Goal: Task Accomplishment & Management: Use online tool/utility

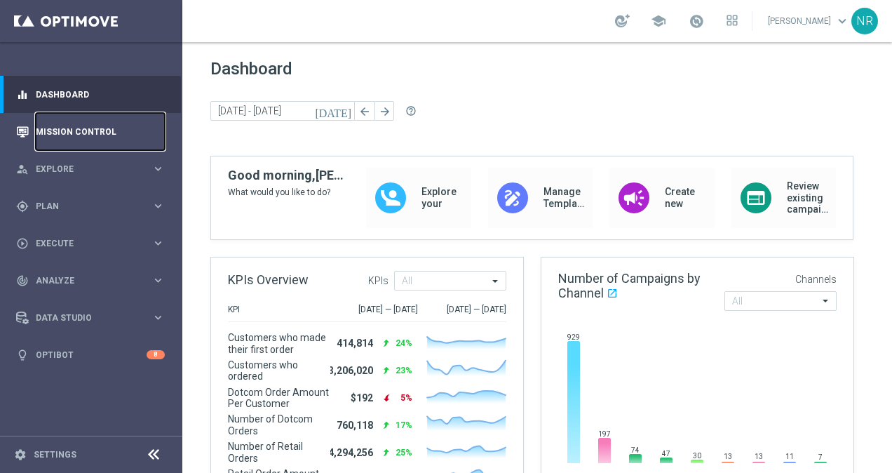
click at [91, 129] on link "Mission Control" at bounding box center [100, 131] width 129 height 37
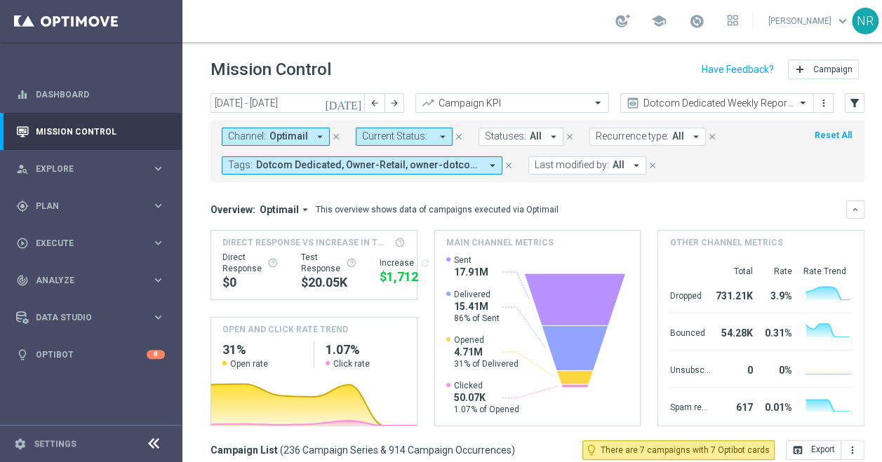
click at [509, 164] on icon "close" at bounding box center [509, 166] width 10 height 10
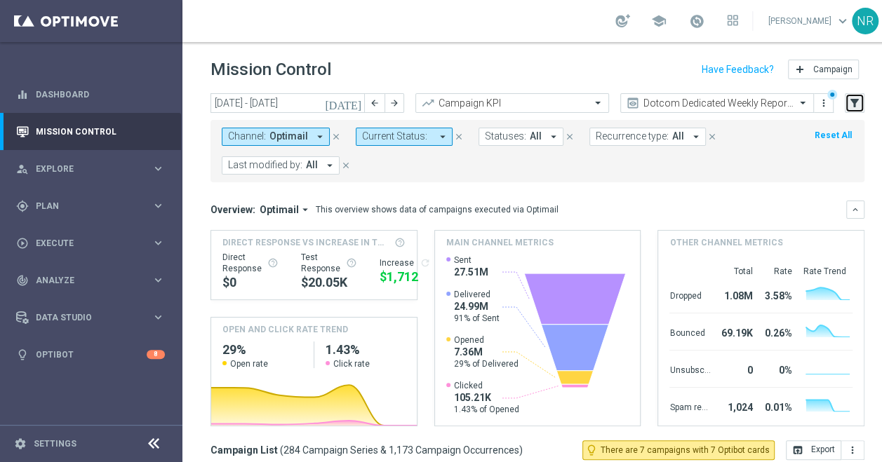
click at [858, 93] on button "filter_alt" at bounding box center [855, 103] width 20 height 20
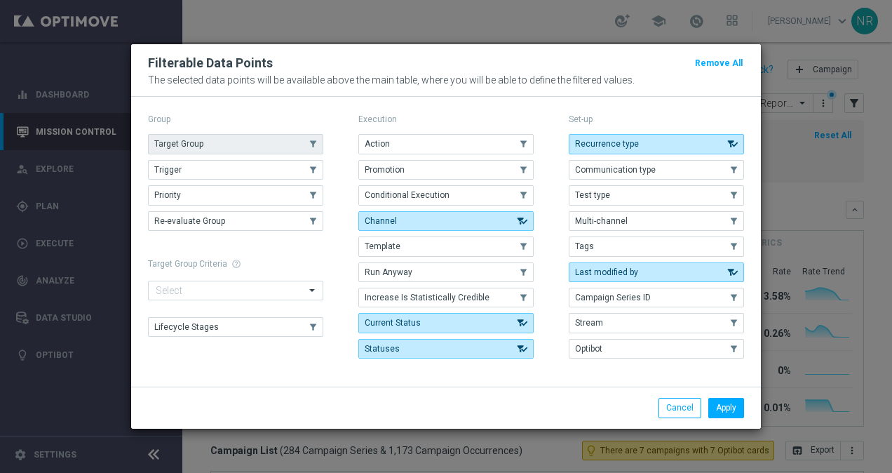
click at [286, 149] on button "Target Group" at bounding box center [235, 144] width 175 height 20
click at [718, 402] on button "Apply" at bounding box center [726, 408] width 36 height 20
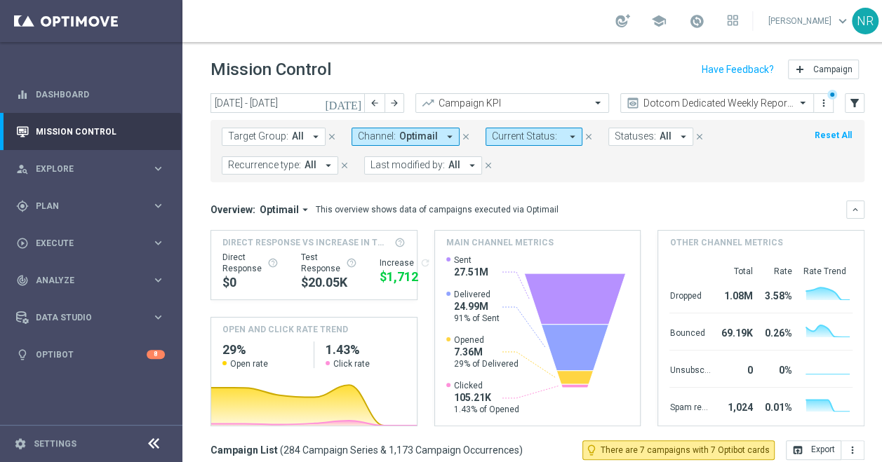
click at [268, 145] on button "Target Group: All arrow_drop_down" at bounding box center [274, 137] width 104 height 18
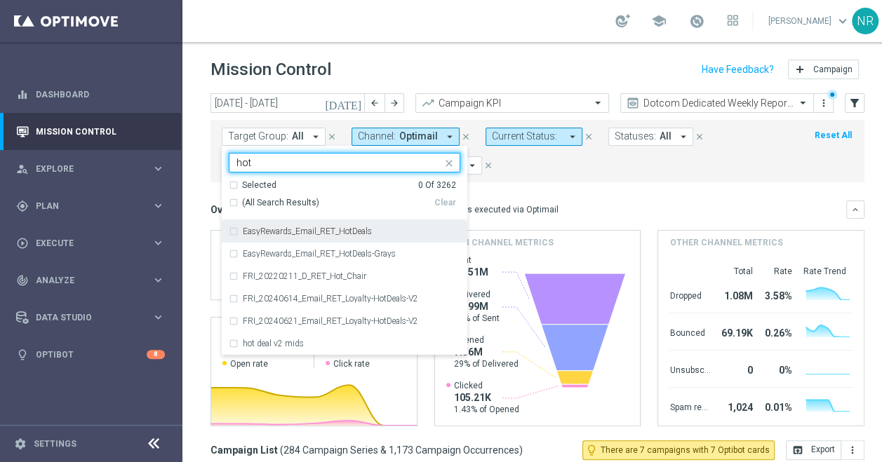
click at [336, 234] on label "EasyRewards_Email_RET_HotDeals" at bounding box center [307, 231] width 129 height 8
type input "hot"
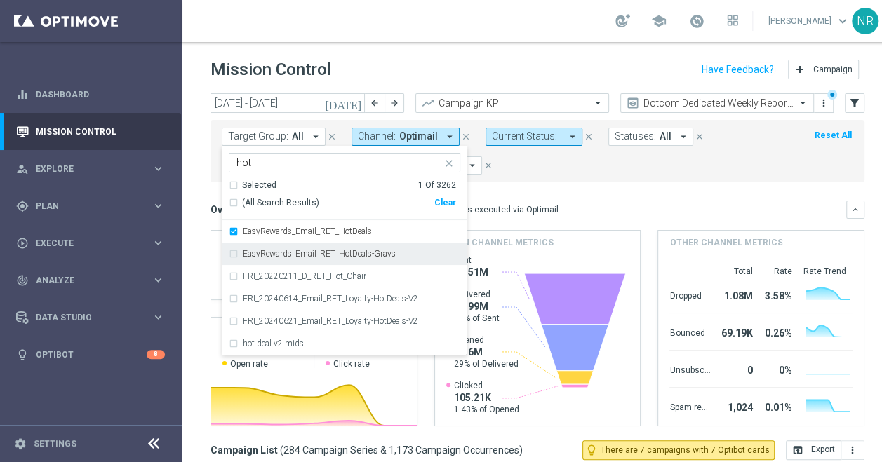
click at [337, 250] on label "EasyRewards_Email_RET_HotDeals-Grays" at bounding box center [319, 254] width 153 height 8
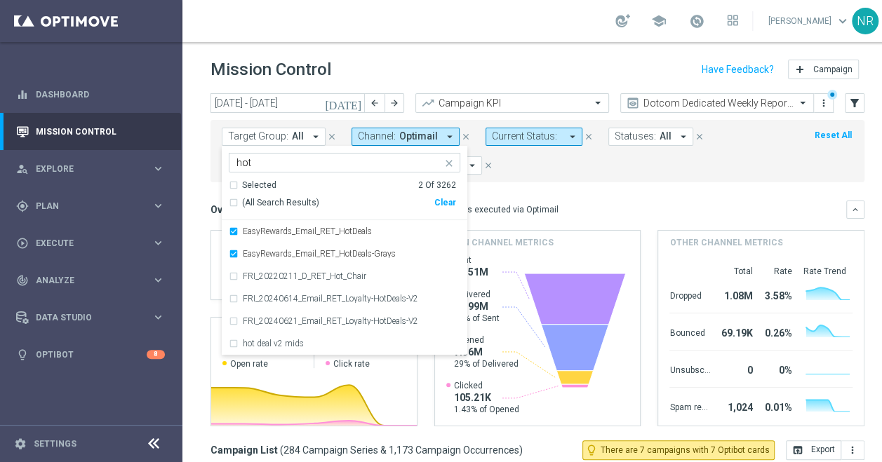
click at [592, 219] on div "Overview: Optimail arrow_drop_down This overview shows data of campaigns execut…" at bounding box center [537, 314] width 654 height 226
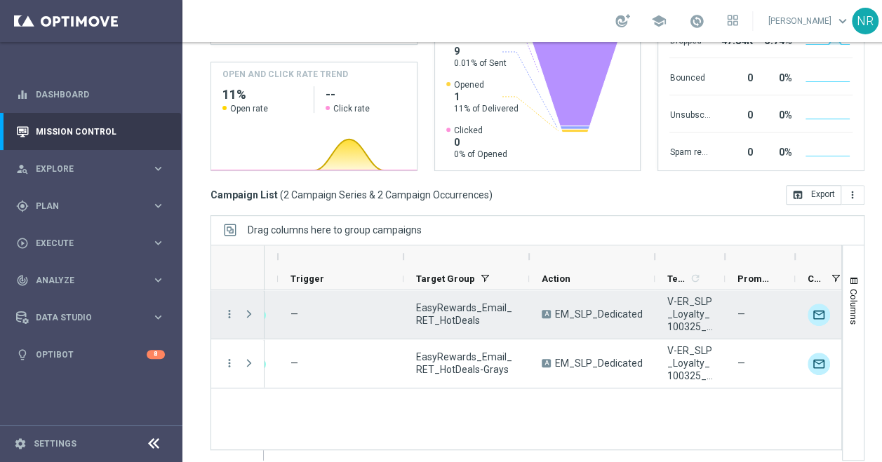
scroll to position [0, 127]
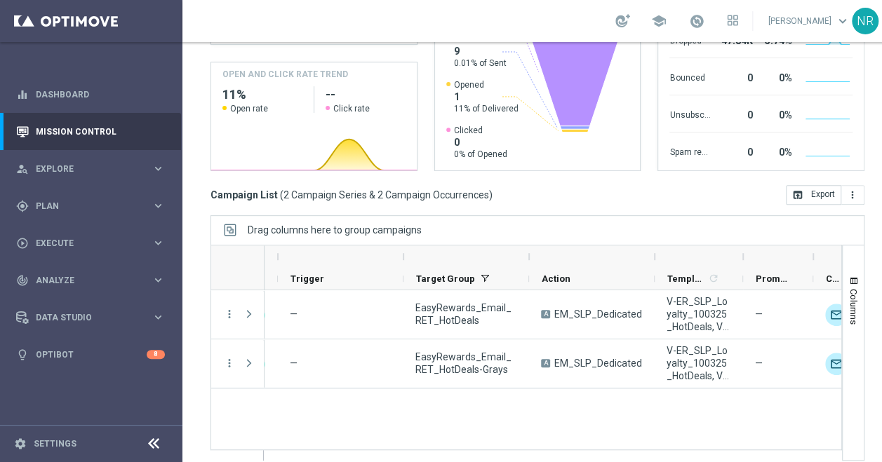
drag, startPoint x: 721, startPoint y: 255, endPoint x: 739, endPoint y: 248, distance: 19.3
click at [739, 248] on div at bounding box center [698, 257] width 88 height 22
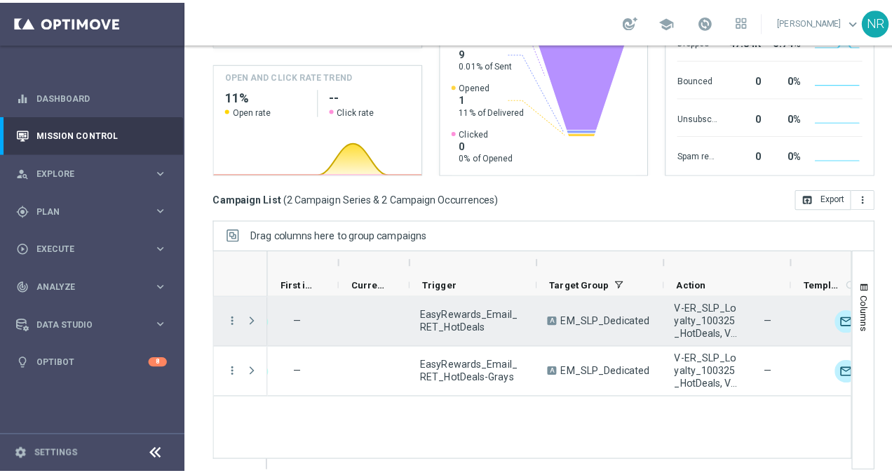
scroll to position [0, 0]
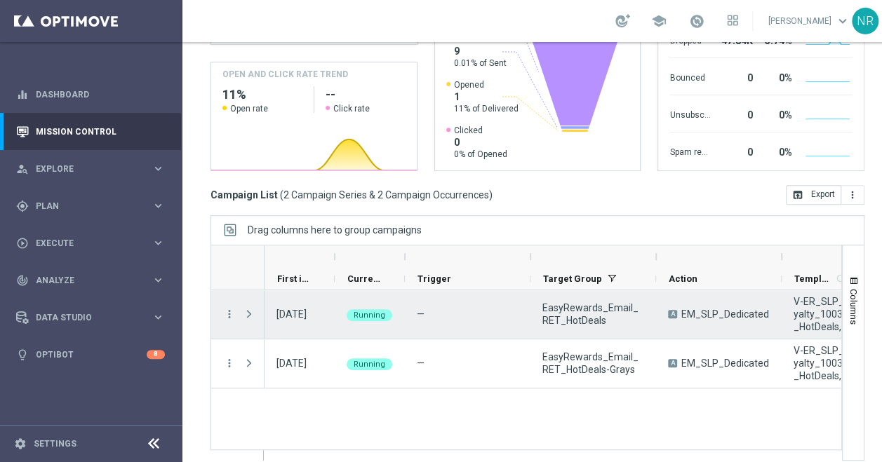
click at [229, 320] on div "more_vert" at bounding box center [223, 314] width 25 height 48
click at [224, 313] on icon "more_vert" at bounding box center [229, 314] width 13 height 13
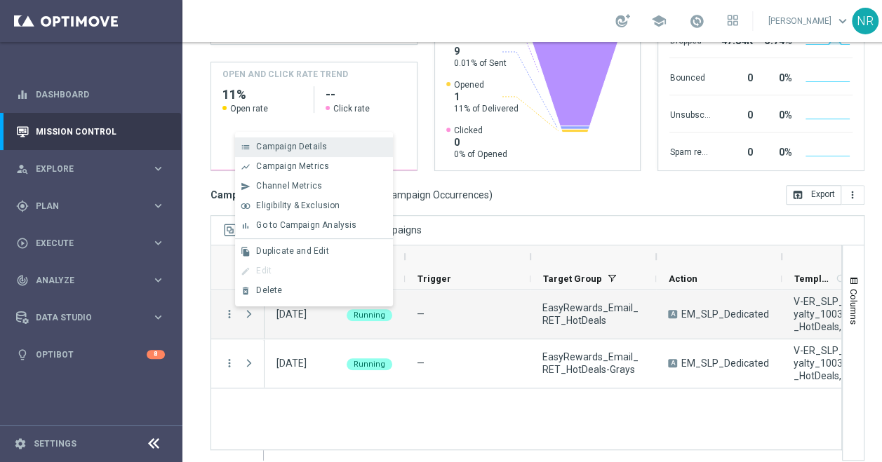
click at [299, 149] on span "Campaign Details" at bounding box center [291, 147] width 71 height 10
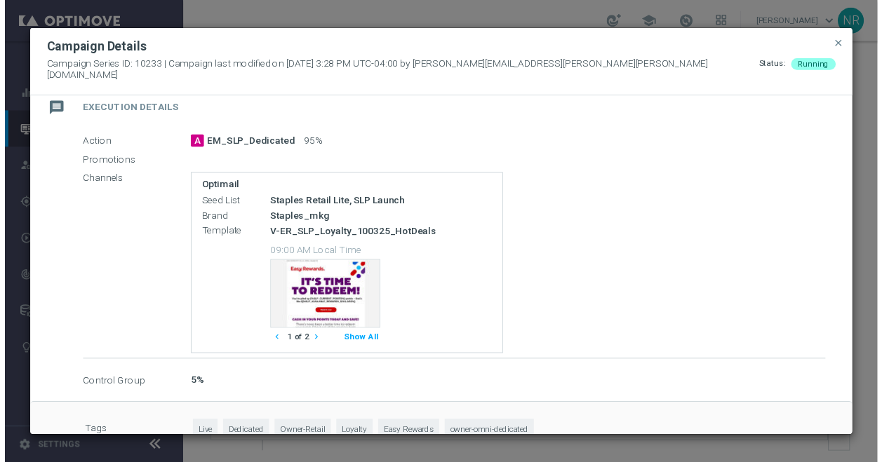
scroll to position [232, 0]
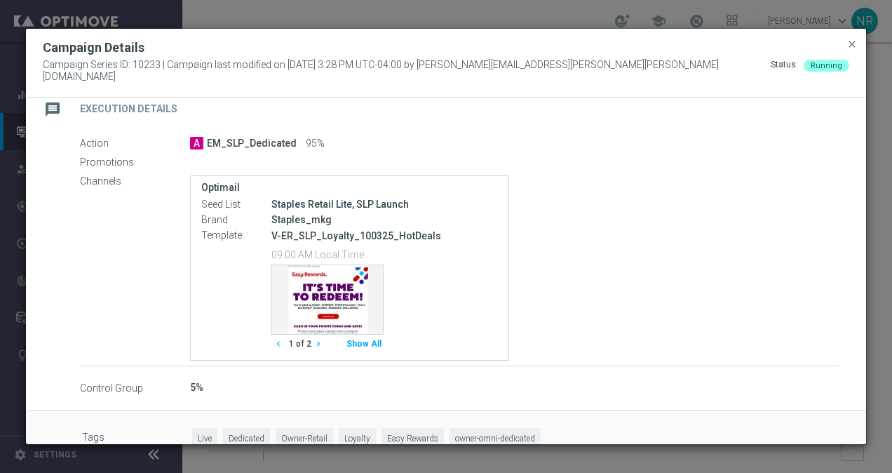
click at [314, 340] on icon "chevron_right" at bounding box center [319, 344] width 10 height 10
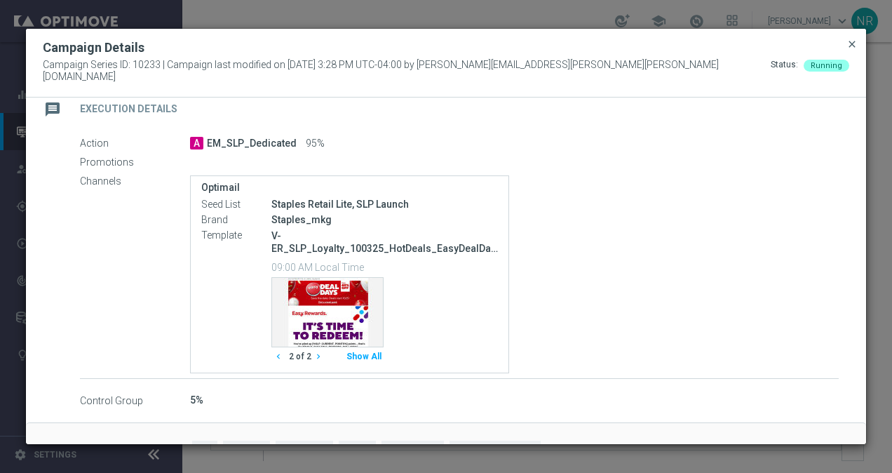
click at [852, 46] on span "close" at bounding box center [852, 44] width 11 height 11
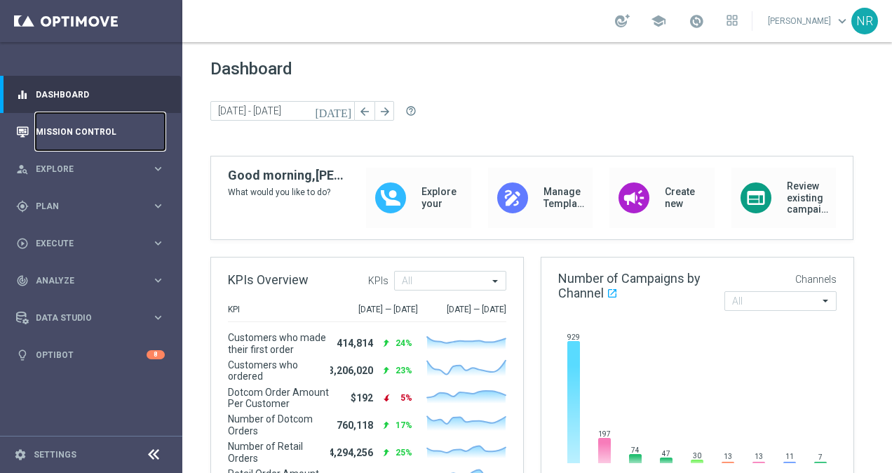
click at [79, 133] on link "Mission Control" at bounding box center [100, 131] width 129 height 37
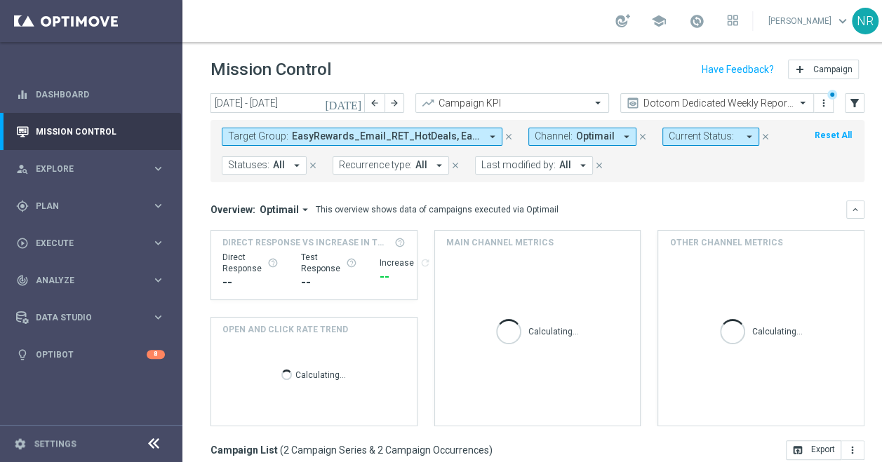
click at [505, 132] on icon "close" at bounding box center [509, 137] width 10 height 10
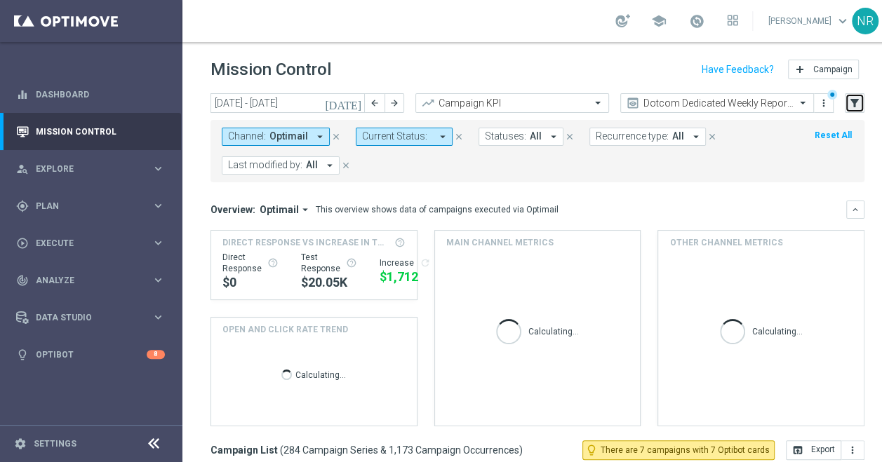
click at [854, 101] on icon "filter_alt" at bounding box center [854, 103] width 13 height 13
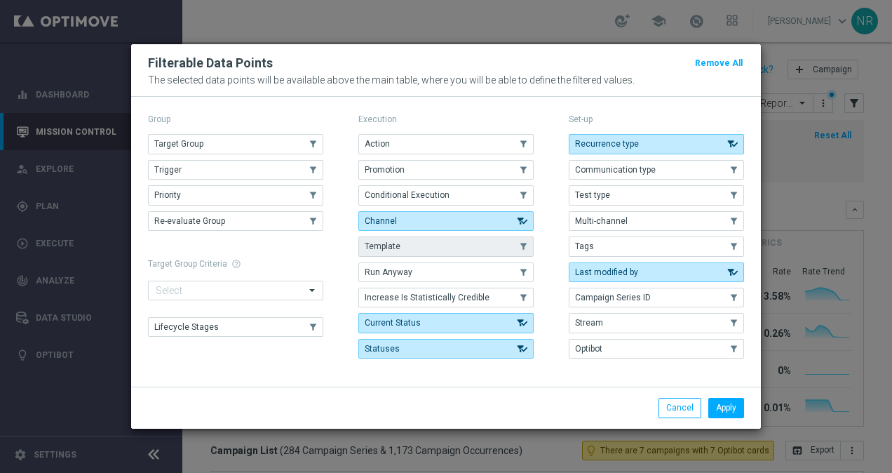
click at [408, 251] on button "Template" at bounding box center [445, 246] width 175 height 20
click at [720, 408] on button "Apply" at bounding box center [726, 408] width 36 height 20
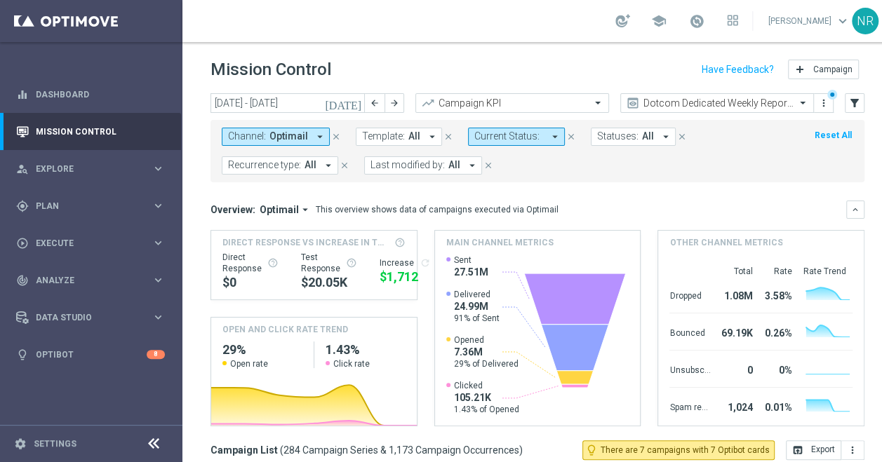
click at [401, 132] on button "Template: All arrow_drop_down" at bounding box center [399, 137] width 86 height 18
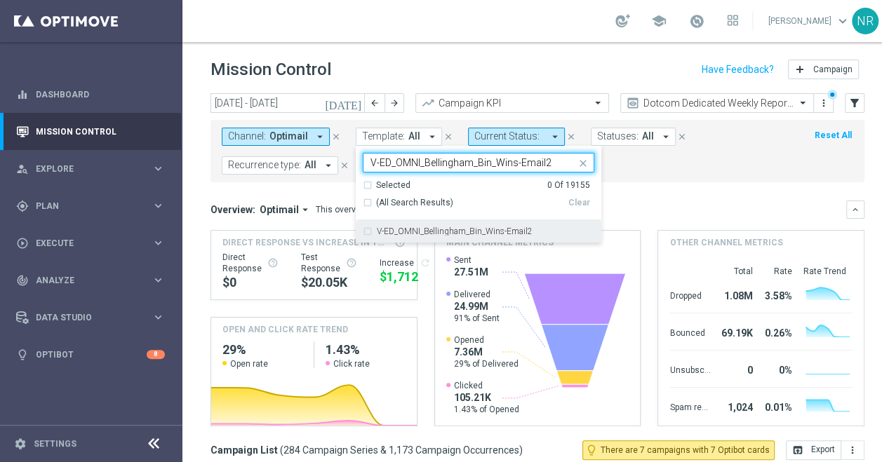
click at [471, 232] on label "V-ED_OMNI_Bellingham_Bin_Wins-Email2" at bounding box center [455, 231] width 156 height 8
type input "V-ED_OMNI_Bellingham_Bin_Wins-Email2"
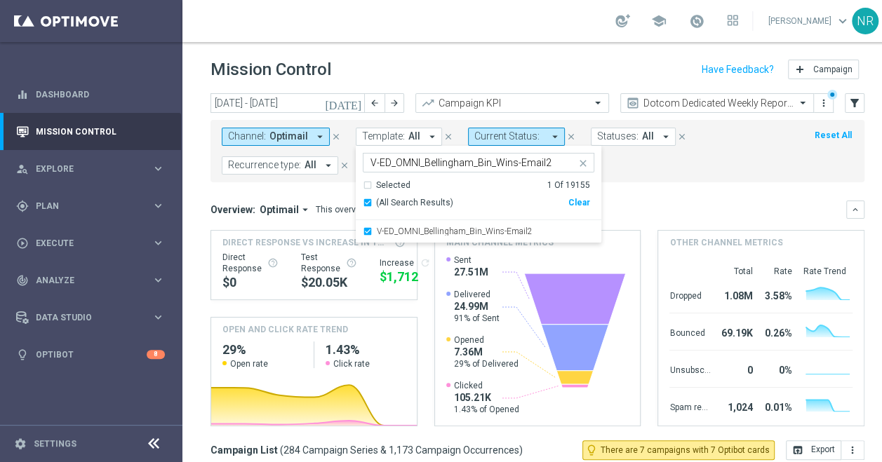
click at [714, 191] on mini-dashboard "Overview: Optimail arrow_drop_down This overview shows data of campaigns execut…" at bounding box center [537, 311] width 654 height 258
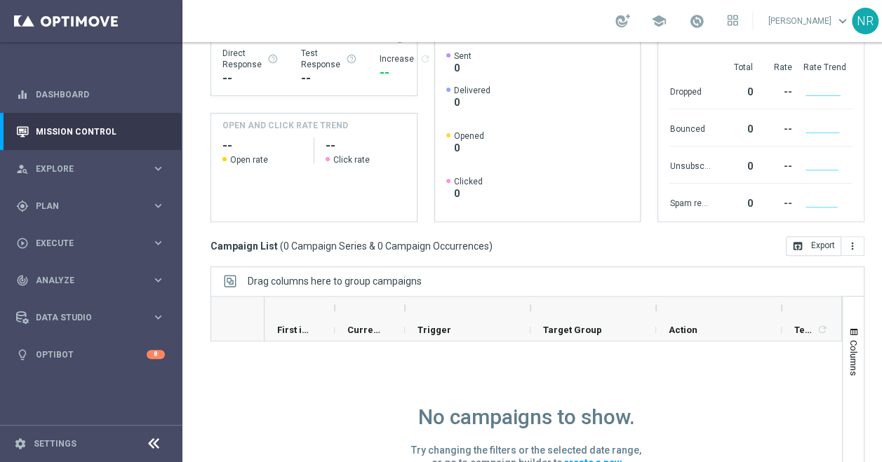
scroll to position [185, 0]
